Goal: Navigation & Orientation: Find specific page/section

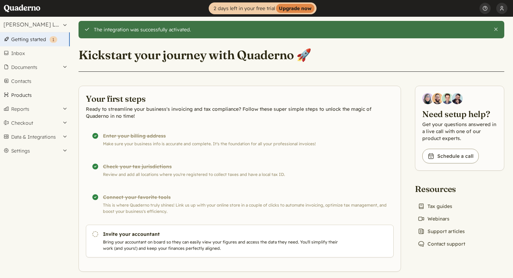
click at [34, 92] on link "Products" at bounding box center [35, 95] width 70 height 14
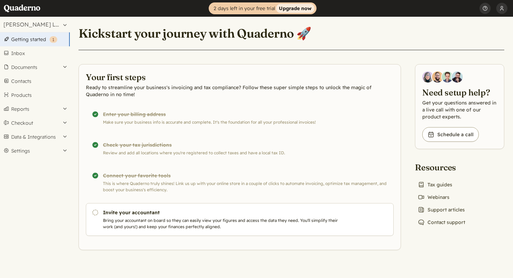
click at [293, 9] on strong "Upgrade now" at bounding box center [295, 8] width 38 height 9
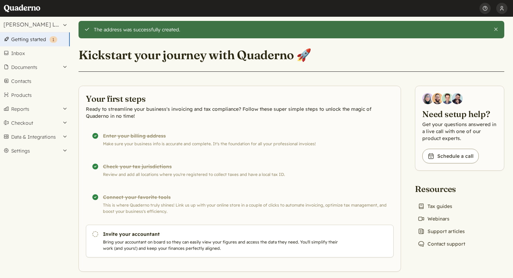
scroll to position [8, 0]
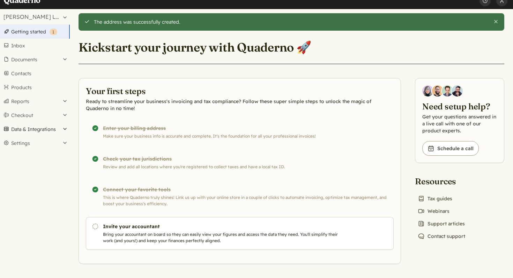
click at [25, 128] on button "Data & Integrations" at bounding box center [35, 129] width 70 height 14
click at [26, 140] on link "Integrations" at bounding box center [35, 141] width 70 height 10
